Goal: Information Seeking & Learning: Learn about a topic

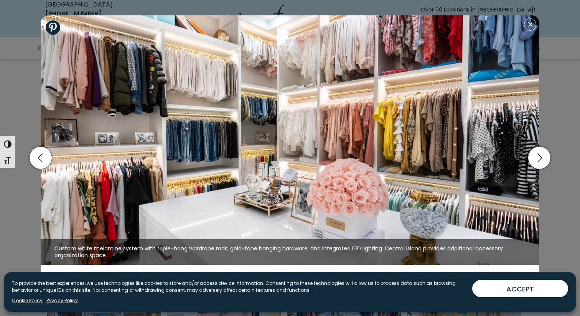
scroll to position [439, 0]
click at [224, 66] on img at bounding box center [290, 139] width 498 height 249
click at [537, 161] on icon "button" at bounding box center [539, 157] width 23 height 23
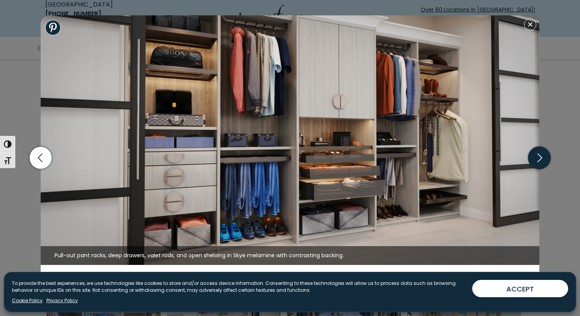
click at [537, 161] on icon "button" at bounding box center [539, 157] width 23 height 23
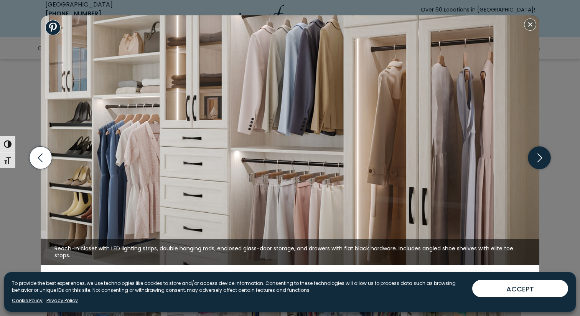
click at [537, 161] on icon "button" at bounding box center [539, 157] width 23 height 23
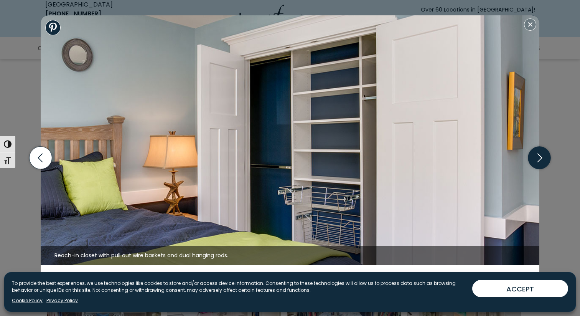
click at [537, 160] on icon "button" at bounding box center [539, 157] width 23 height 23
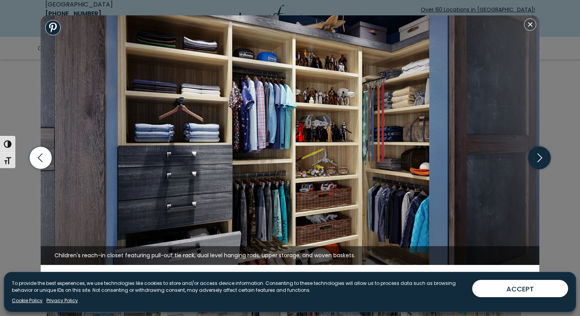
click at [537, 160] on icon "button" at bounding box center [539, 157] width 23 height 23
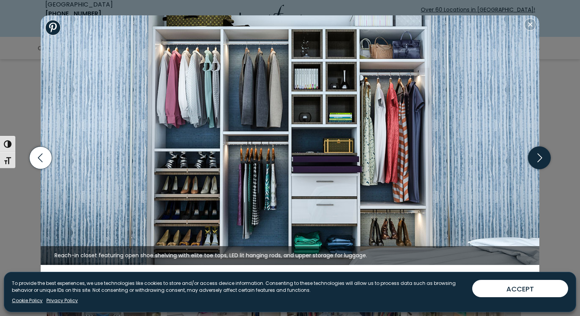
click at [537, 160] on icon "button" at bounding box center [539, 157] width 23 height 23
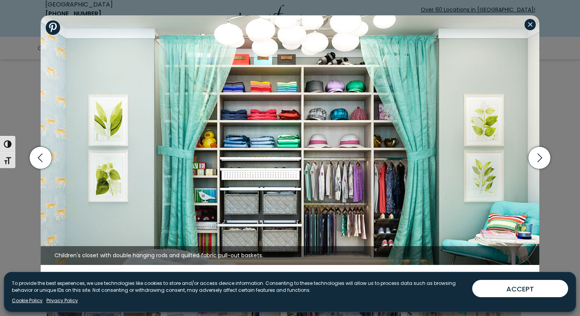
click at [533, 21] on button "Close modal" at bounding box center [530, 24] width 12 height 12
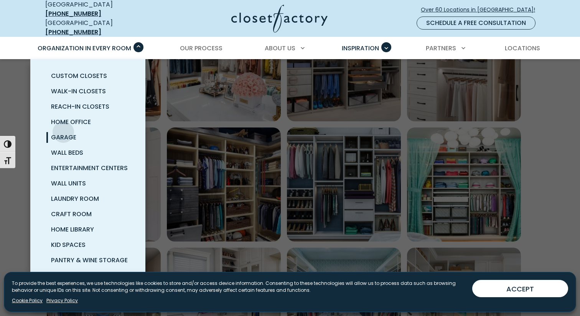
click at [63, 130] on link "Garage" at bounding box center [96, 137] width 115 height 15
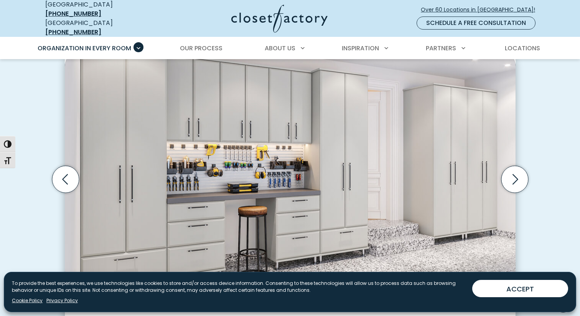
scroll to position [226, 0]
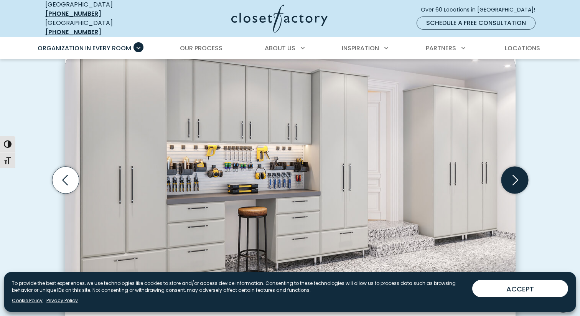
click at [519, 175] on icon "Next slide" at bounding box center [514, 179] width 27 height 27
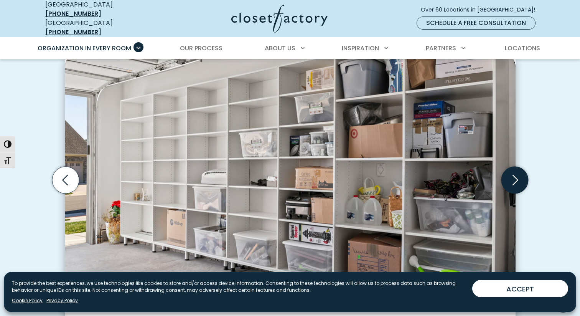
click at [519, 175] on icon "Next slide" at bounding box center [514, 179] width 27 height 27
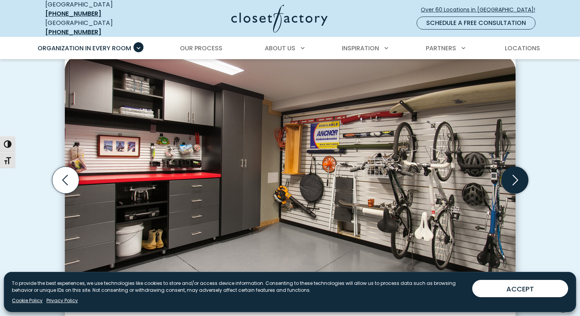
click at [519, 175] on icon "Next slide" at bounding box center [514, 179] width 27 height 27
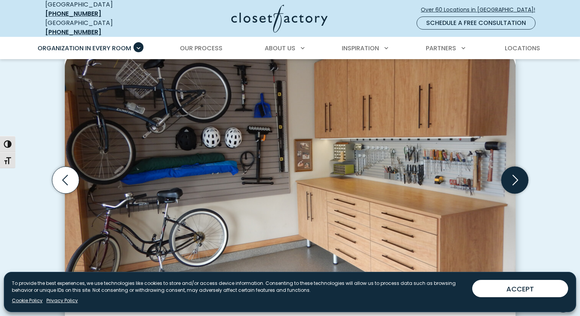
click at [519, 175] on icon "Next slide" at bounding box center [514, 179] width 27 height 27
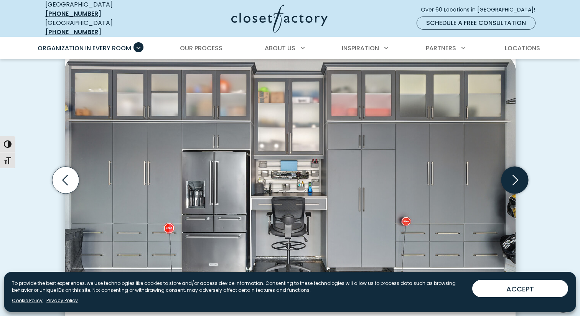
click at [519, 175] on icon "Next slide" at bounding box center [514, 179] width 27 height 27
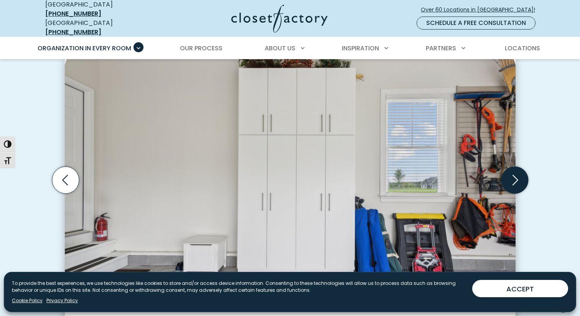
click at [519, 175] on icon "Next slide" at bounding box center [514, 179] width 27 height 27
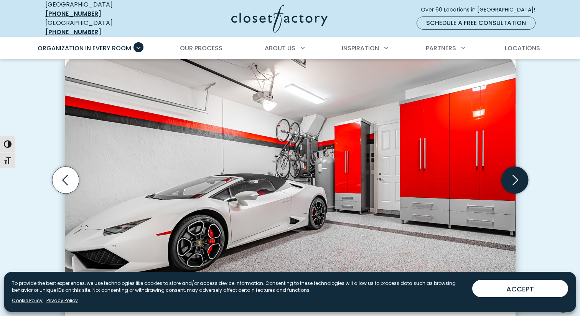
click at [519, 175] on icon "Next slide" at bounding box center [514, 179] width 27 height 27
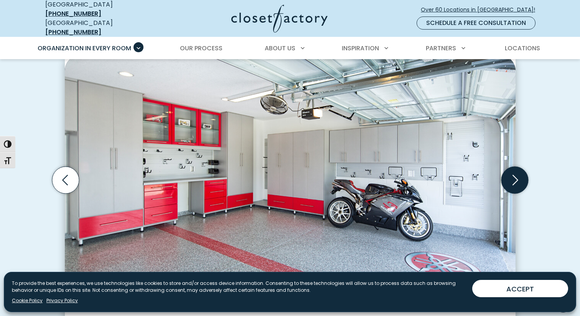
click at [519, 175] on icon "Next slide" at bounding box center [514, 179] width 27 height 27
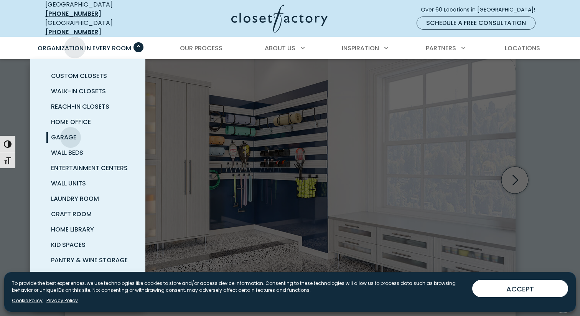
click at [76, 44] on span "Organization in Every Room" at bounding box center [85, 48] width 94 height 9
click at [75, 73] on span "Custom Closets" at bounding box center [79, 75] width 56 height 9
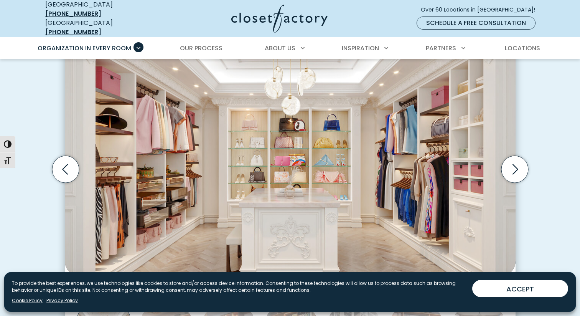
scroll to position [250, 0]
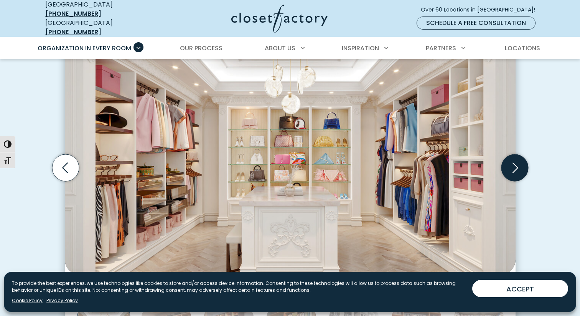
click at [513, 168] on icon "Next slide" at bounding box center [514, 167] width 27 height 27
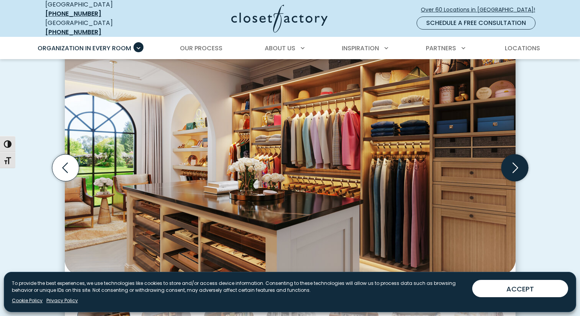
click at [513, 168] on icon "Next slide" at bounding box center [514, 167] width 27 height 27
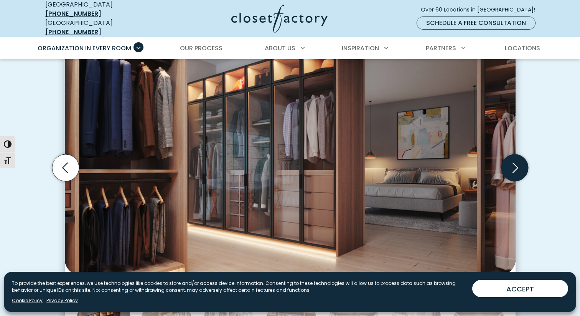
click at [513, 168] on icon "Next slide" at bounding box center [514, 167] width 27 height 27
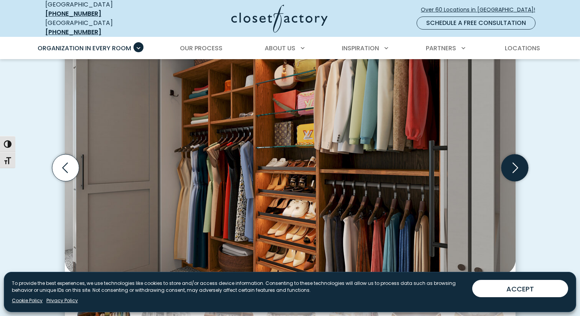
click at [513, 168] on icon "Next slide" at bounding box center [514, 167] width 27 height 27
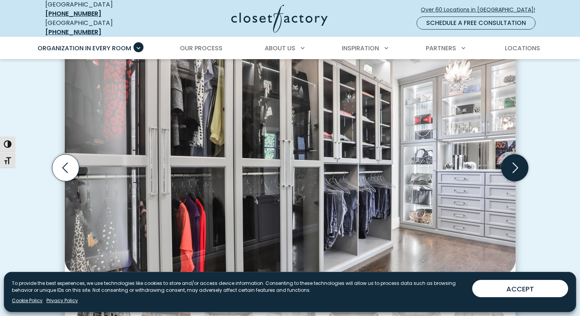
click at [513, 168] on icon "Next slide" at bounding box center [514, 167] width 27 height 27
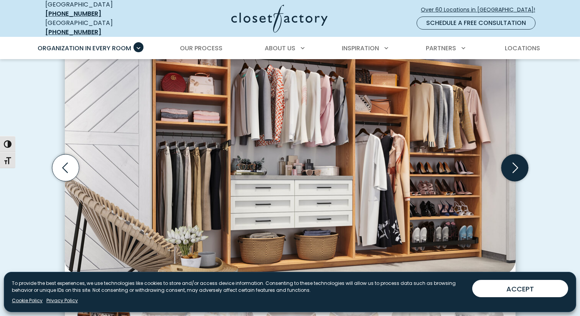
click at [513, 168] on icon "Next slide" at bounding box center [514, 167] width 27 height 27
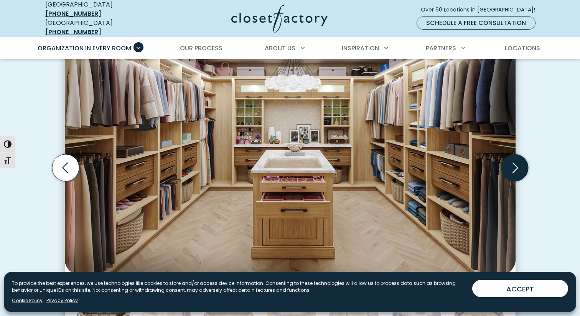
click at [513, 168] on icon "Next slide" at bounding box center [514, 167] width 27 height 27
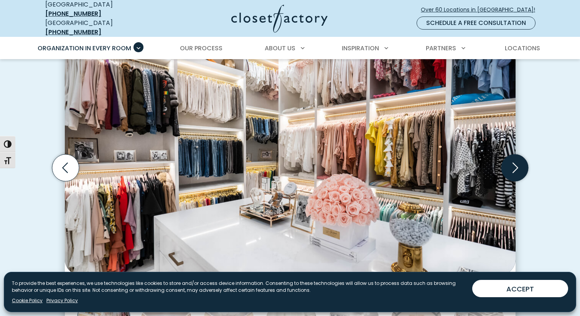
click at [513, 168] on icon "Next slide" at bounding box center [514, 167] width 27 height 27
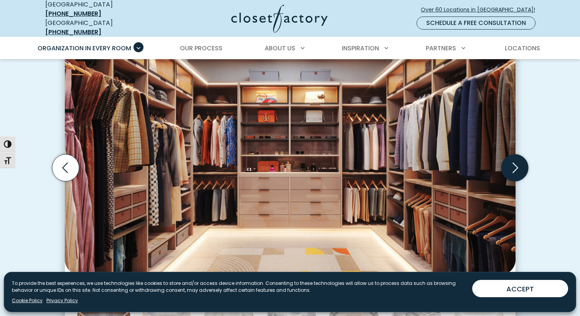
click at [513, 168] on icon "Next slide" at bounding box center [514, 167] width 27 height 27
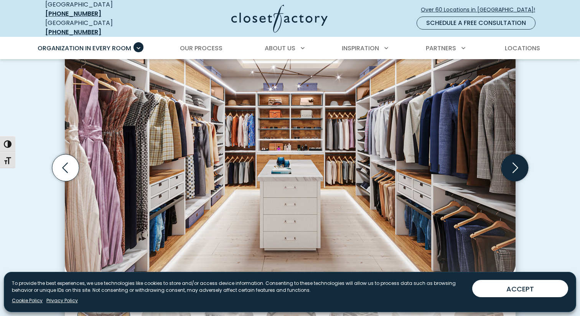
click at [513, 168] on icon "Next slide" at bounding box center [514, 167] width 27 height 27
